Goal: Book appointment/travel/reservation

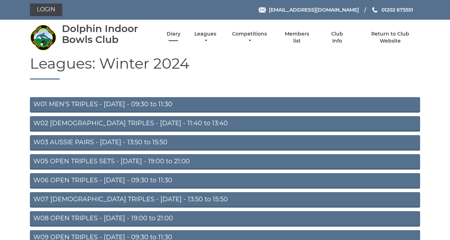
click at [180, 37] on link "Diary" at bounding box center [173, 34] width 14 height 7
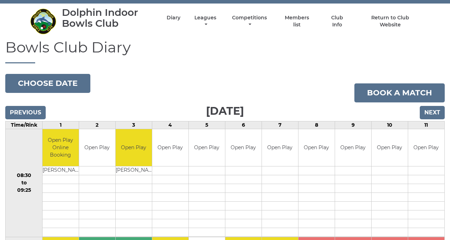
scroll to position [18, 0]
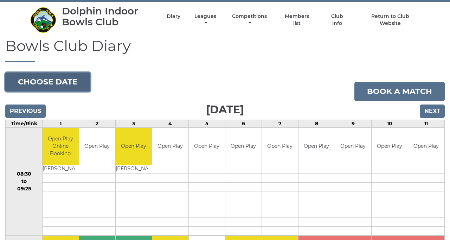
click at [81, 91] on button "Choose date" at bounding box center [47, 81] width 85 height 19
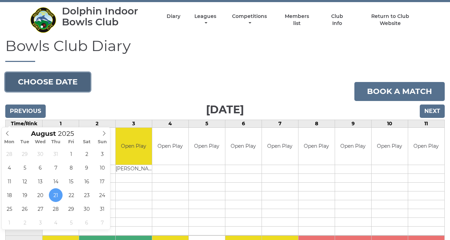
type input "[DATE]"
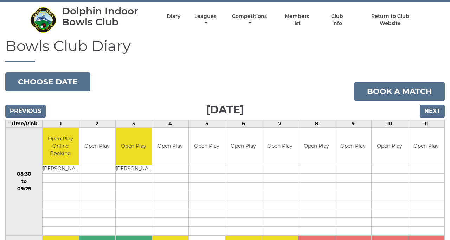
scroll to position [51, 0]
